Goal: Task Accomplishment & Management: Complete application form

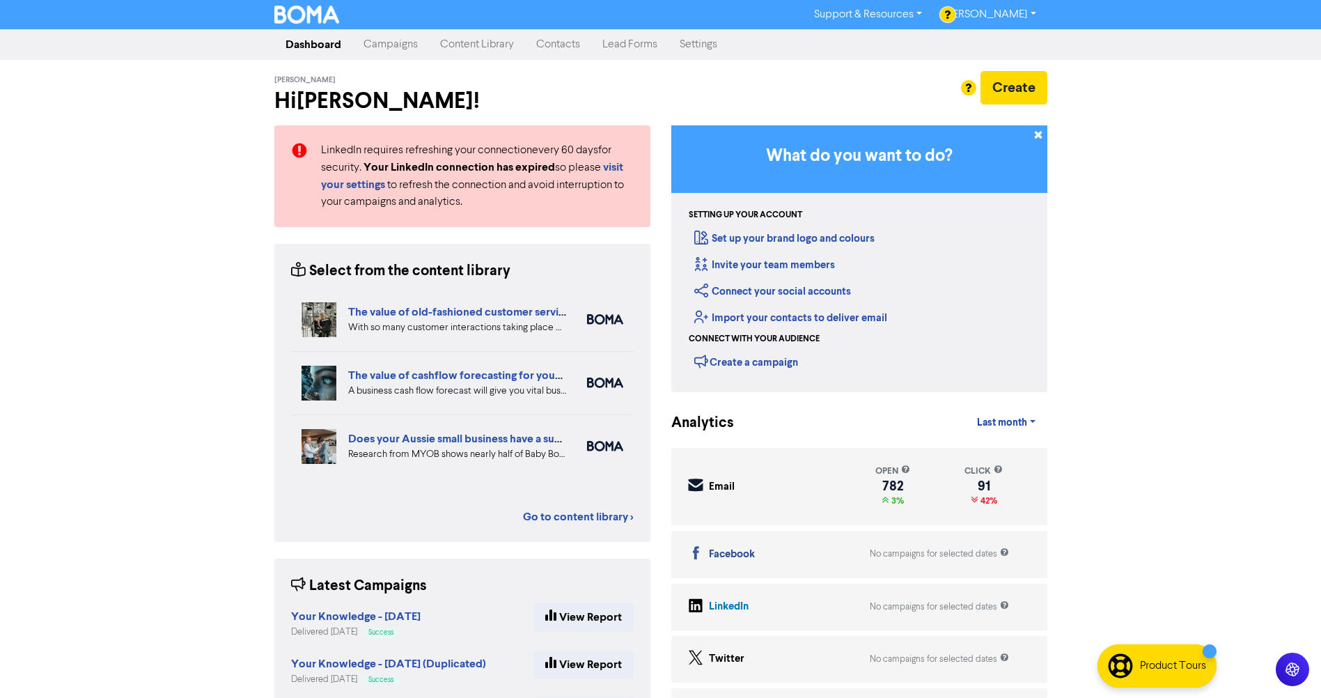
click at [553, 44] on link "Contacts" at bounding box center [558, 45] width 66 height 28
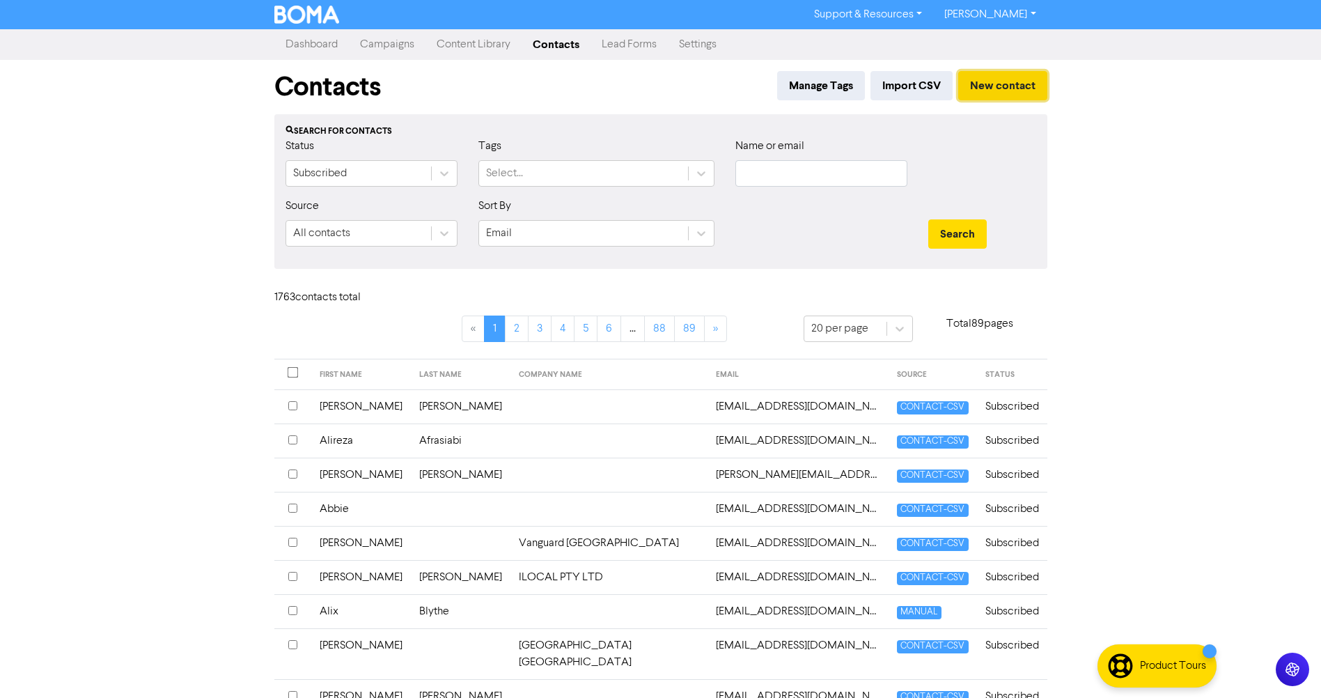
click at [1009, 85] on button "New contact" at bounding box center [1003, 85] width 89 height 29
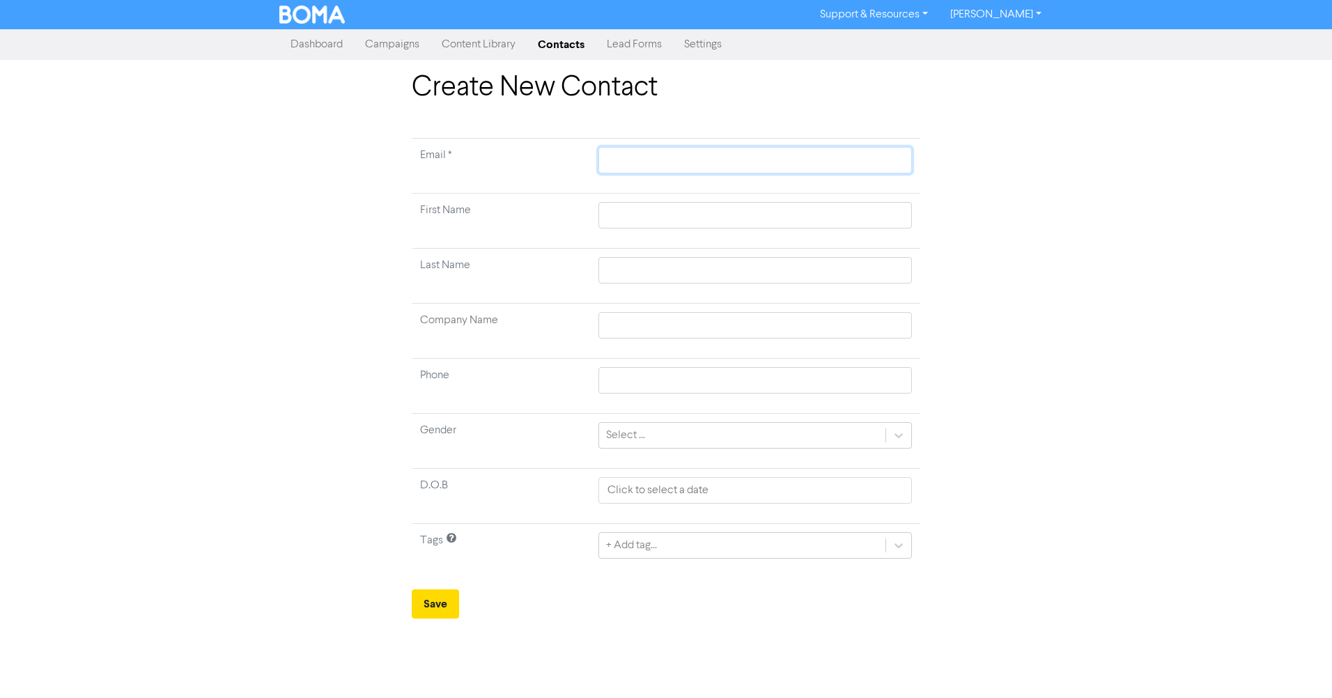
click at [694, 161] on input "text" at bounding box center [754, 160] width 313 height 26
